Goal: Obtain resource: Obtain resource

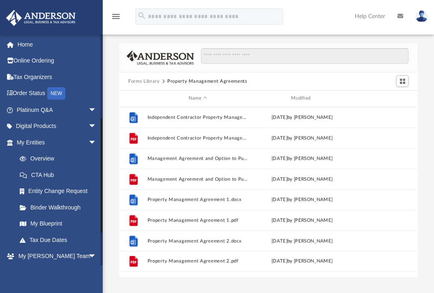
scroll to position [181, 292]
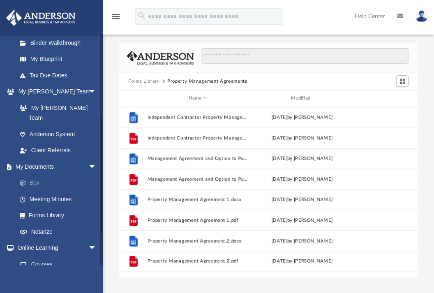
click at [40, 175] on link "Box" at bounding box center [60, 183] width 97 height 16
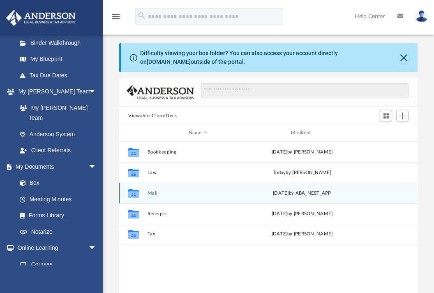
scroll to position [181, 292]
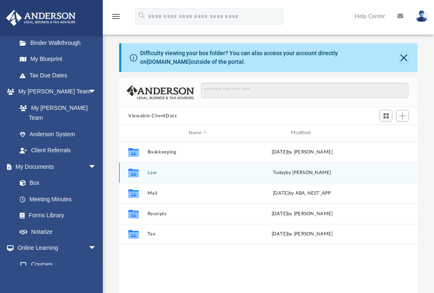
click at [150, 174] on button "Law" at bounding box center [198, 172] width 101 height 5
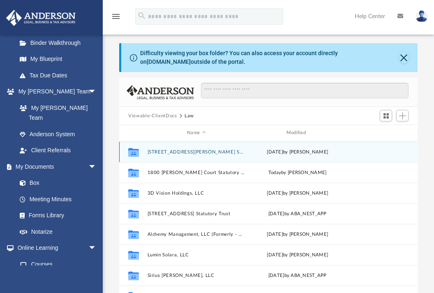
scroll to position [82, 0]
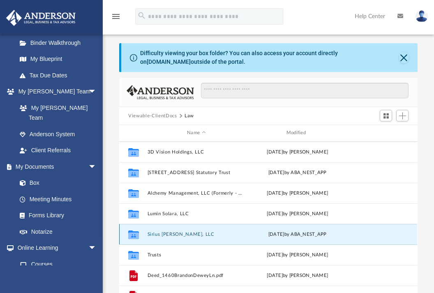
click at [165, 234] on button "Sirius [PERSON_NAME], LLC" at bounding box center [197, 233] width 98 height 5
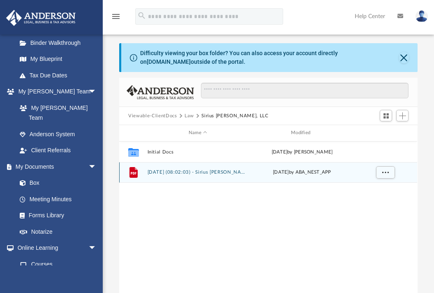
click at [208, 173] on button "[DATE] (08:02:03) - Sirius [PERSON_NAME], LLC - EIN Letter from IRS.pdf" at bounding box center [198, 171] width 101 height 5
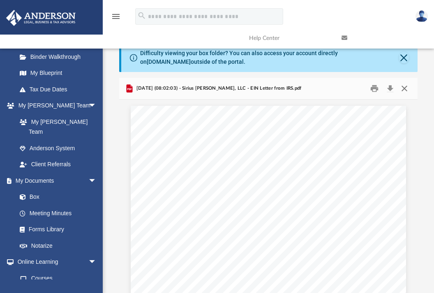
click at [405, 88] on button "Close" at bounding box center [404, 88] width 15 height 13
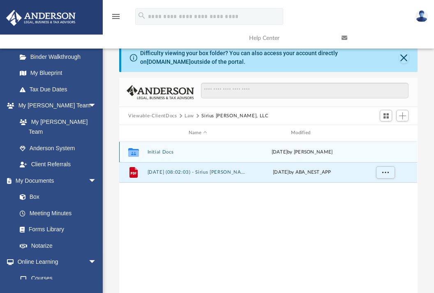
click at [163, 153] on button "Initial Docs" at bounding box center [198, 151] width 101 height 5
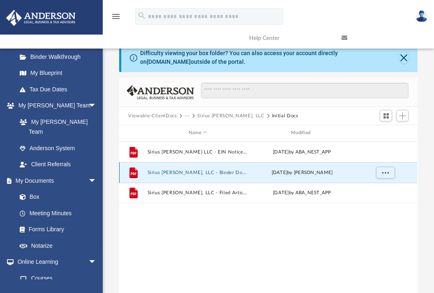
click at [181, 172] on button "Sirius [PERSON_NAME], LLC - Binder Documents.pdf" at bounding box center [198, 172] width 101 height 5
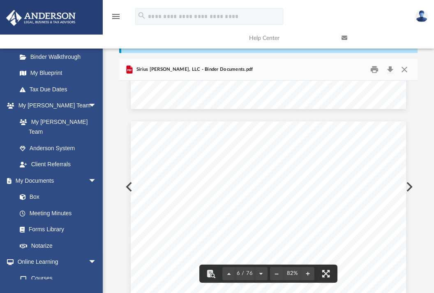
scroll to position [1809, 0]
click at [404, 69] on button "Close" at bounding box center [404, 69] width 15 height 13
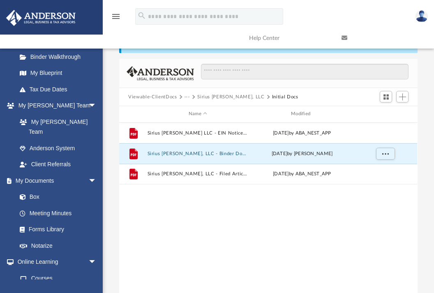
click at [204, 97] on button "Sirius [PERSON_NAME], LLC" at bounding box center [230, 96] width 67 height 7
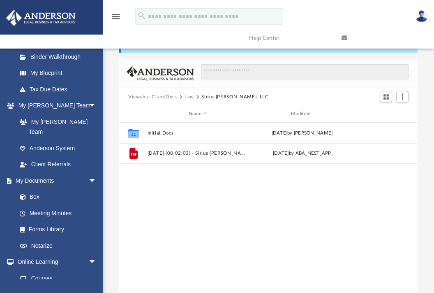
click at [189, 96] on button "Law" at bounding box center [189, 96] width 9 height 7
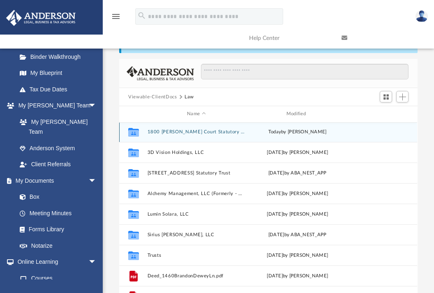
scroll to position [82, 0]
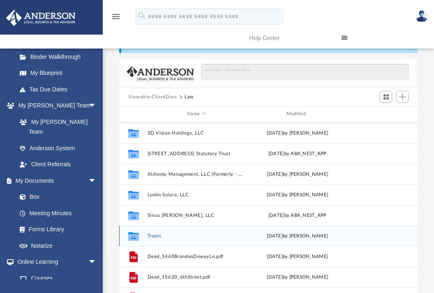
click at [155, 235] on button "Trusts" at bounding box center [197, 235] width 98 height 5
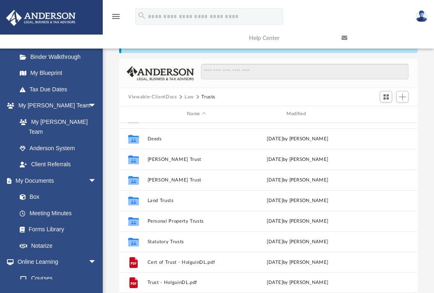
scroll to position [0, 0]
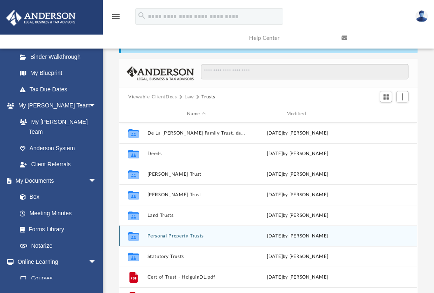
click at [181, 235] on button "Personal Property Trusts" at bounding box center [197, 235] width 98 height 5
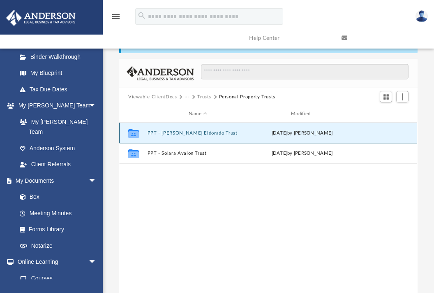
click at [186, 132] on button "PPT - [PERSON_NAME] Eldorado Trust" at bounding box center [198, 132] width 101 height 5
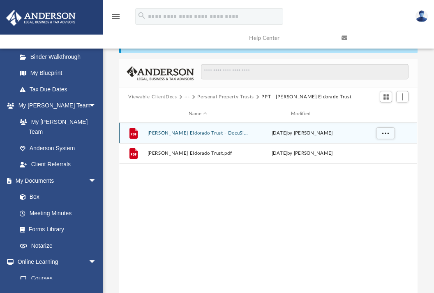
click at [186, 132] on button "[PERSON_NAME] Eldorado Trust - DocuSigned.pdf" at bounding box center [198, 132] width 101 height 5
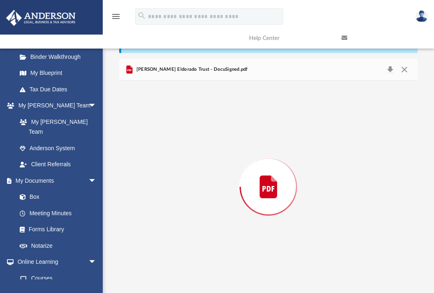
click at [186, 132] on div "Preview" at bounding box center [268, 187] width 298 height 212
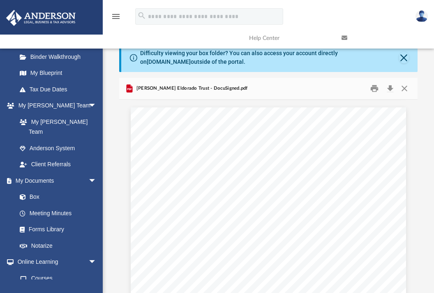
scroll to position [5148, 0]
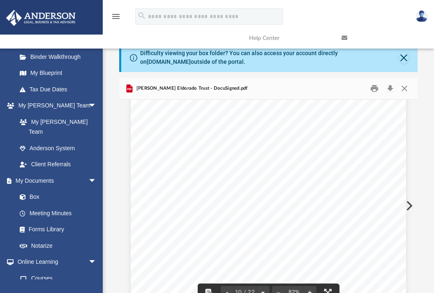
click at [421, 161] on div "Difficulty viewing your box folder? You can also access your account directly o…" at bounding box center [268, 177] width 331 height 269
click at [421, 133] on div "Difficulty viewing your box folder? You can also access your account directly o…" at bounding box center [268, 177] width 331 height 269
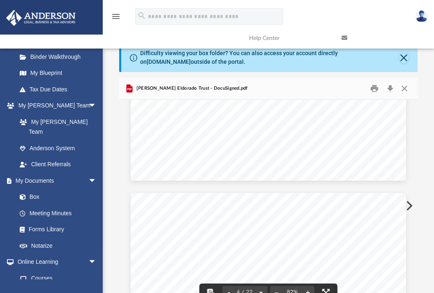
click at [412, 96] on div "[PERSON_NAME] Eldorado Trust - DocuSigned.pdf" at bounding box center [268, 89] width 298 height 22
drag, startPoint x: 411, startPoint y: 111, endPoint x: 411, endPoint y: 120, distance: 9.9
click at [411, 114] on div "[PERSON_NAME] Eldorado Trust - DocuSigned.pdf THE [PERSON_NAME] ELDORADO TRUST …" at bounding box center [268, 195] width 298 height 234
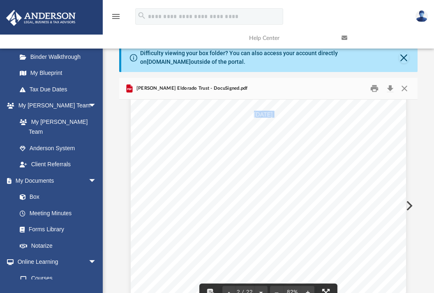
scroll to position [452, 0]
click at [322, 191] on div "THE [PERSON_NAME] ELDORADO TRUST [DATE] Docusign Envelope ID: AD7FF552-1F6E-492…" at bounding box center [268, 200] width 275 height 356
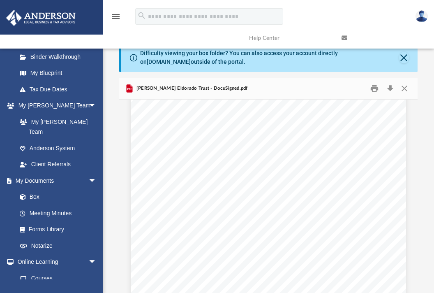
scroll to position [4852, 0]
